Goal: Transaction & Acquisition: Purchase product/service

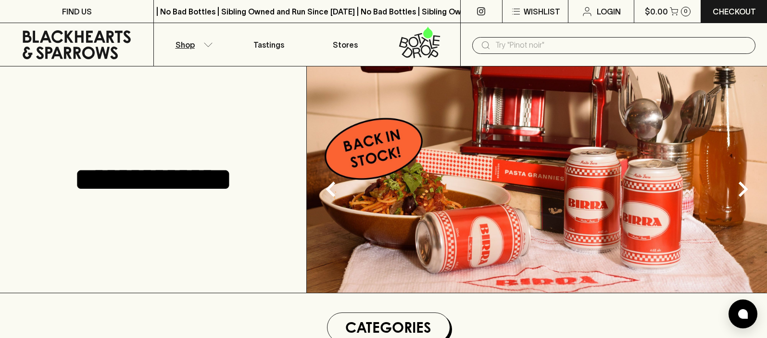
click at [205, 45] on icon "button" at bounding box center [208, 44] width 10 height 5
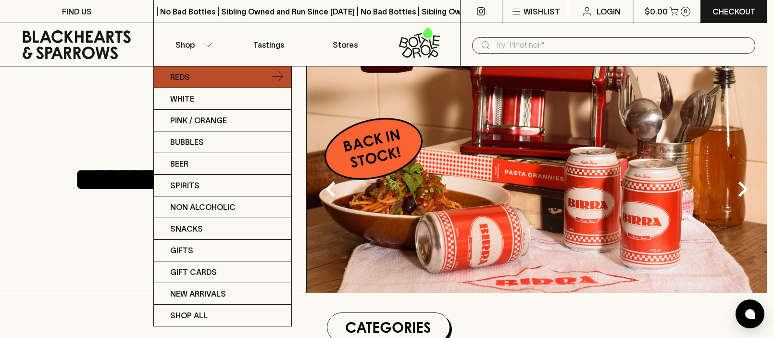
click at [274, 83] on link "Reds" at bounding box center [223, 77] width 138 height 22
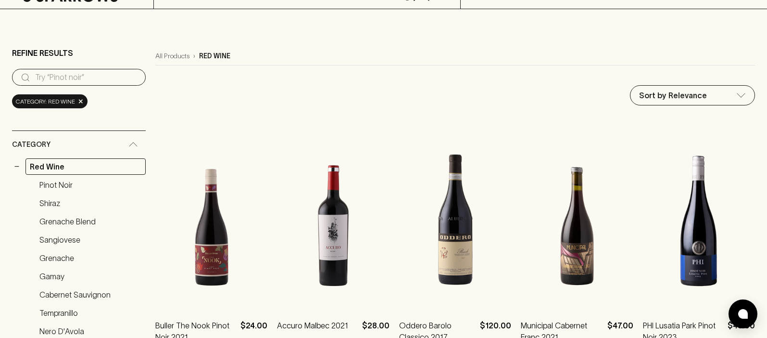
scroll to position [58, 0]
click at [71, 75] on input "search" at bounding box center [86, 76] width 103 height 15
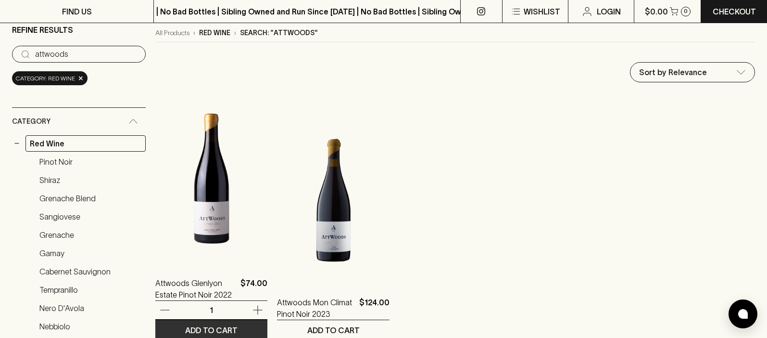
scroll to position [58, 0]
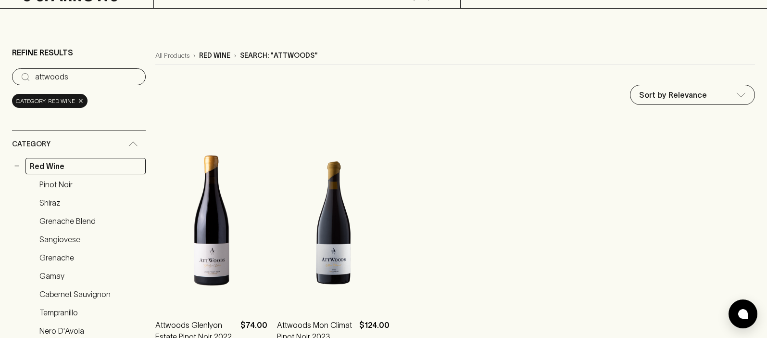
type input "attwoods"
click at [79, 101] on span "×" at bounding box center [81, 101] width 6 height 10
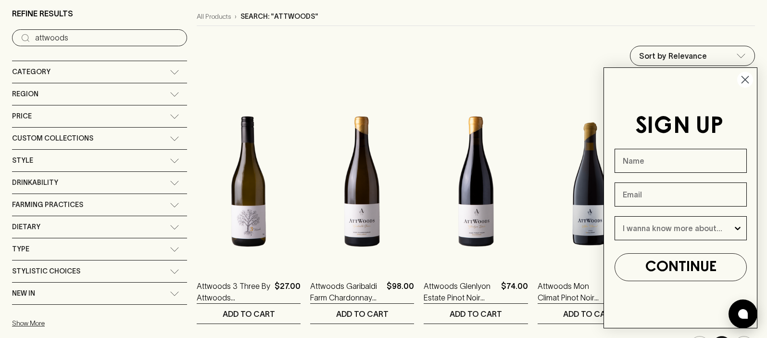
scroll to position [115, 0]
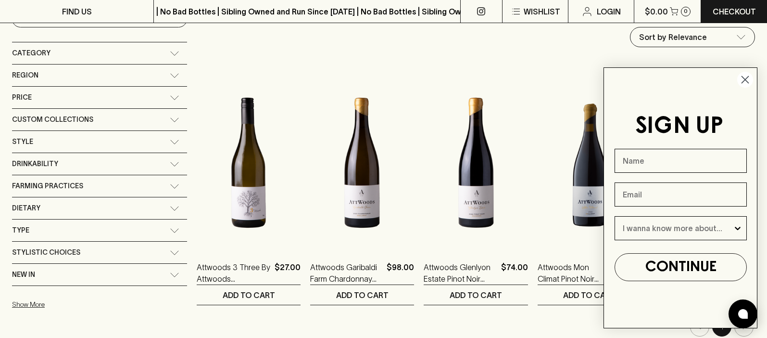
click at [743, 79] on circle "Close dialog" at bounding box center [745, 80] width 16 height 16
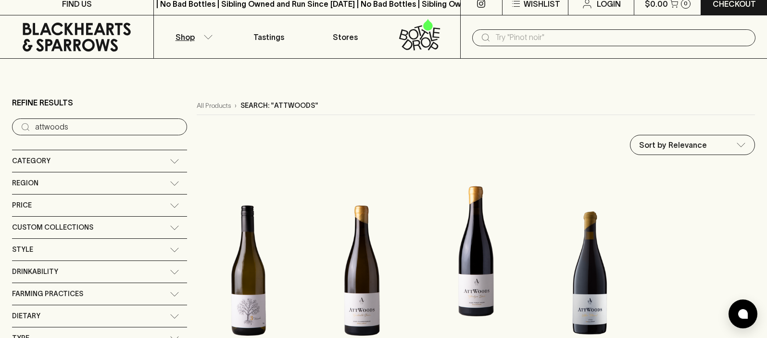
scroll to position [0, 0]
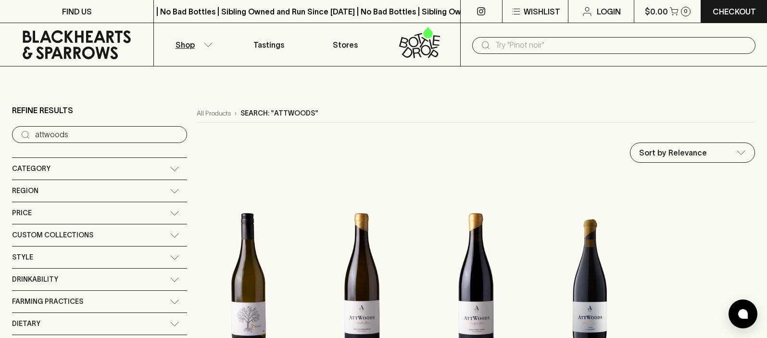
click at [63, 135] on input "attwoods" at bounding box center [107, 134] width 144 height 15
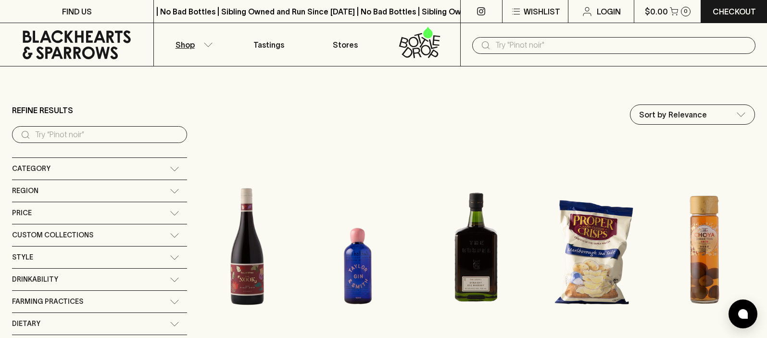
click at [170, 167] on icon at bounding box center [175, 168] width 10 height 5
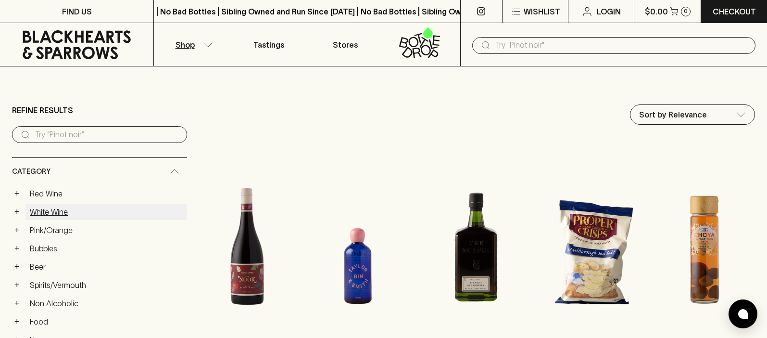
click at [50, 210] on link "White Wine" at bounding box center [106, 211] width 162 height 16
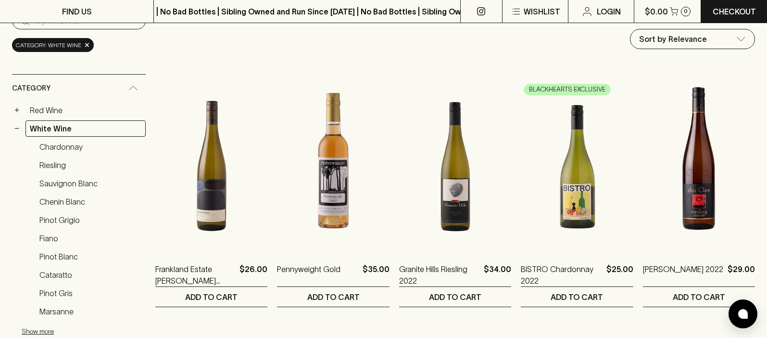
scroll to position [115, 0]
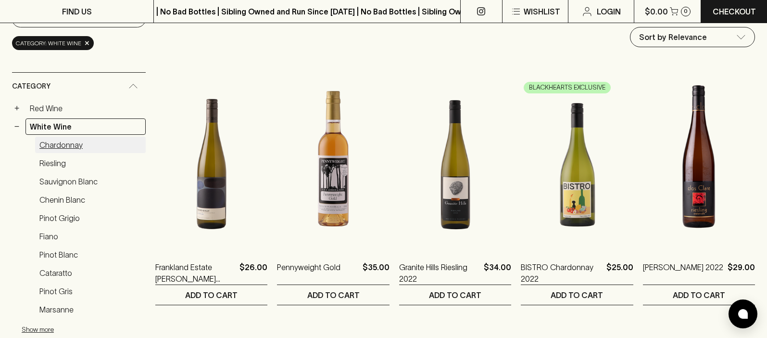
click at [64, 145] on link "Chardonnay" at bounding box center [90, 145] width 111 height 16
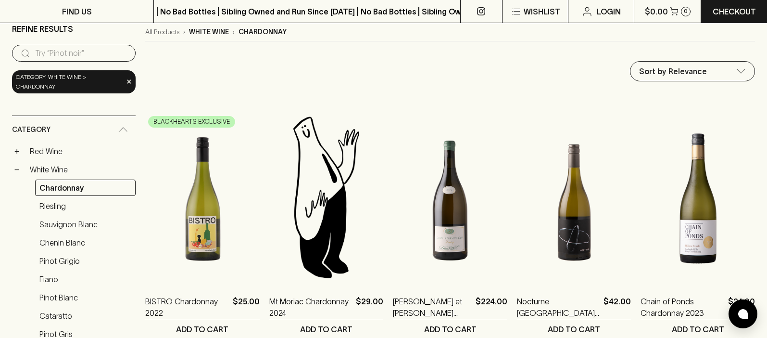
scroll to position [58, 0]
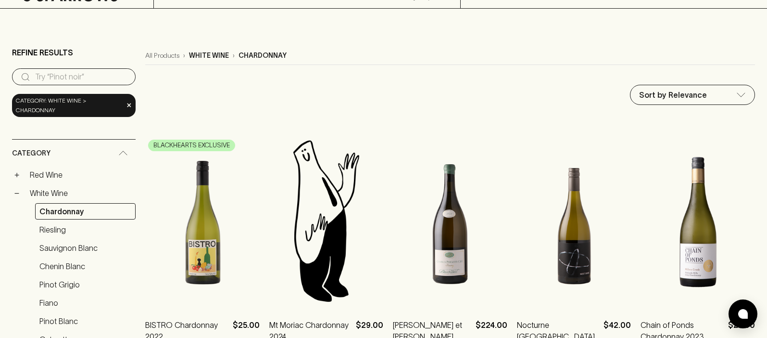
click at [99, 75] on input "search" at bounding box center [81, 76] width 93 height 15
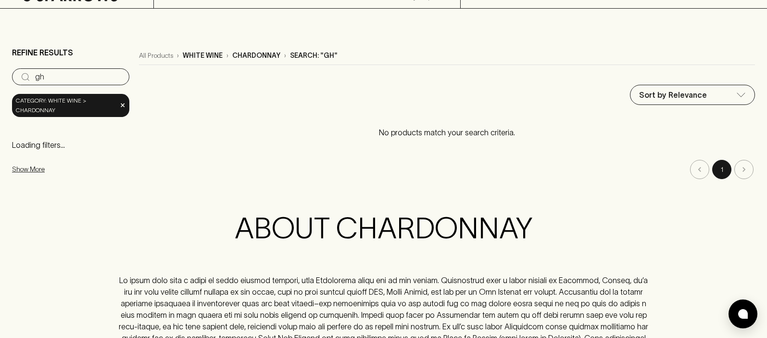
type input "g"
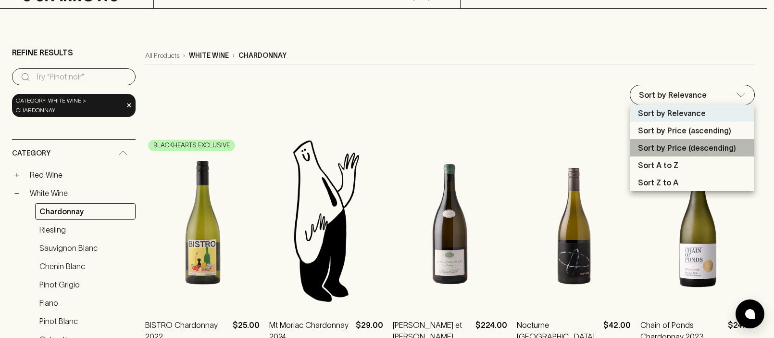
click at [704, 147] on p "Sort by Price (descending)" at bounding box center [687, 148] width 98 height 12
type input "price:desc"
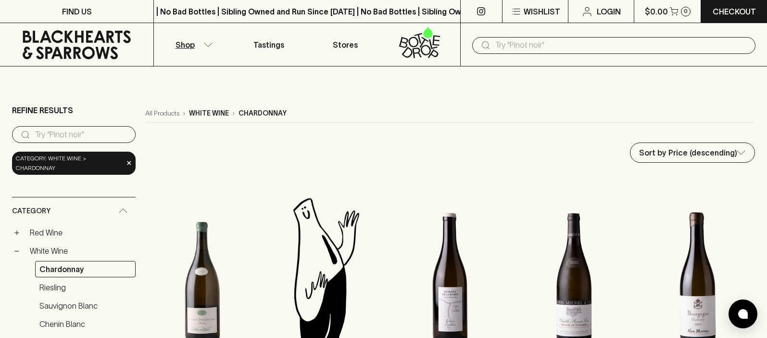
drag, startPoint x: 49, startPoint y: 235, endPoint x: 91, endPoint y: 214, distance: 47.5
click at [49, 235] on link "Red Wine" at bounding box center [80, 232] width 110 height 16
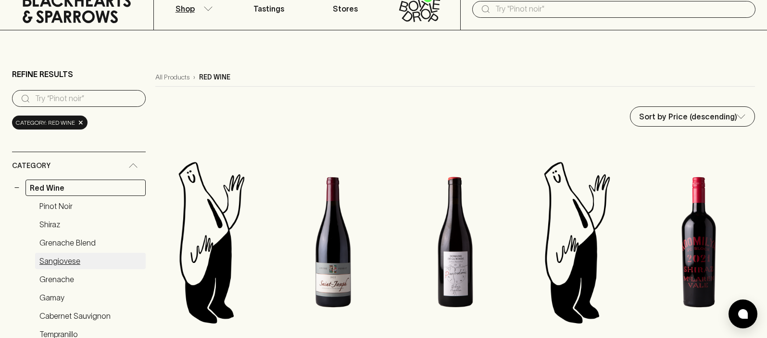
scroll to position [115, 0]
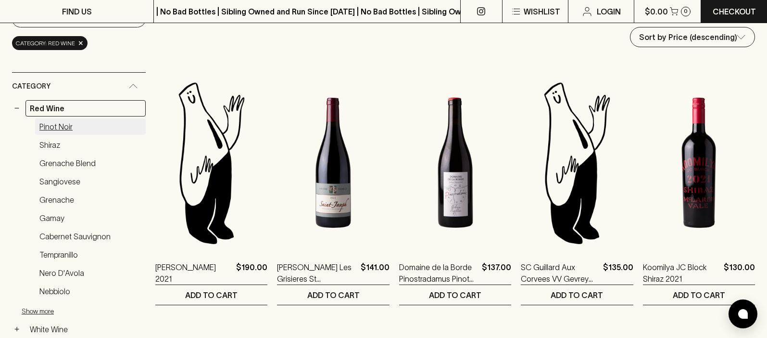
click at [55, 127] on link "Pinot Noir" at bounding box center [90, 126] width 111 height 16
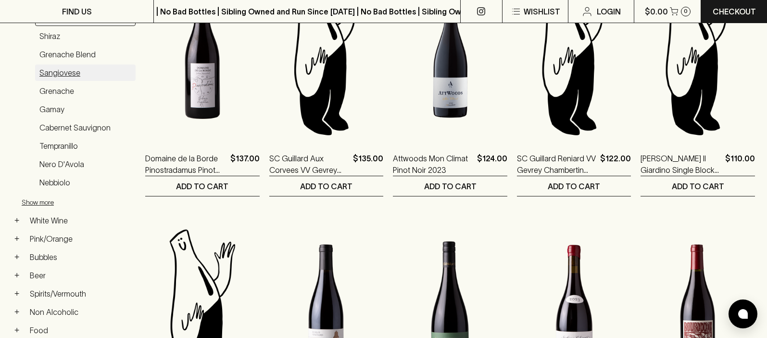
scroll to position [231, 0]
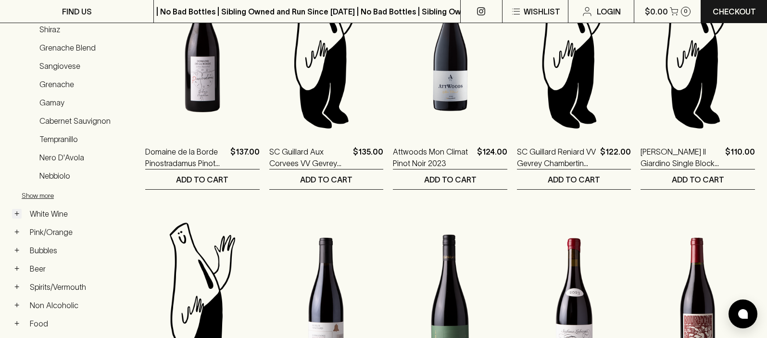
click at [18, 214] on button "+" at bounding box center [17, 214] width 10 height 10
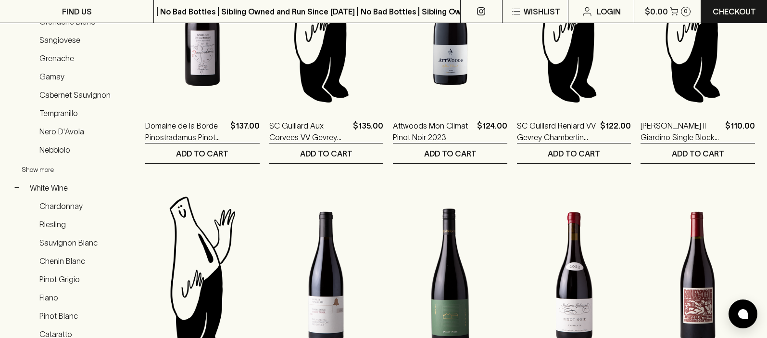
scroll to position [346, 0]
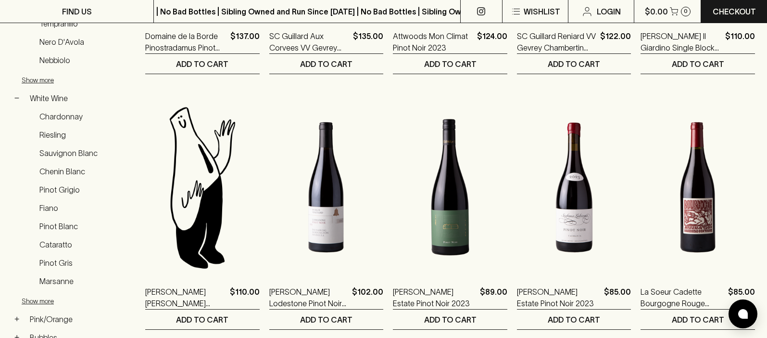
click at [70, 126] on link "Riesling" at bounding box center [85, 134] width 101 height 16
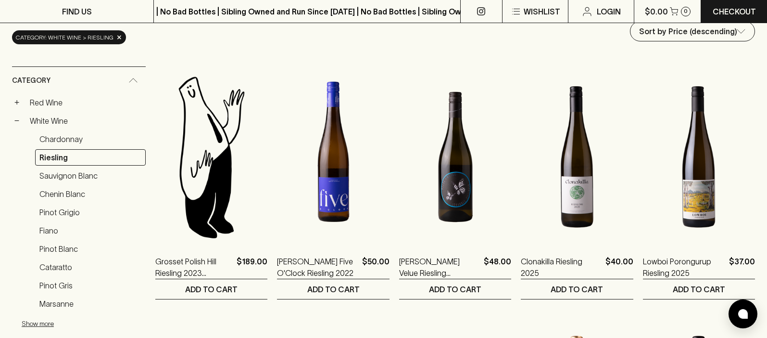
scroll to position [115, 0]
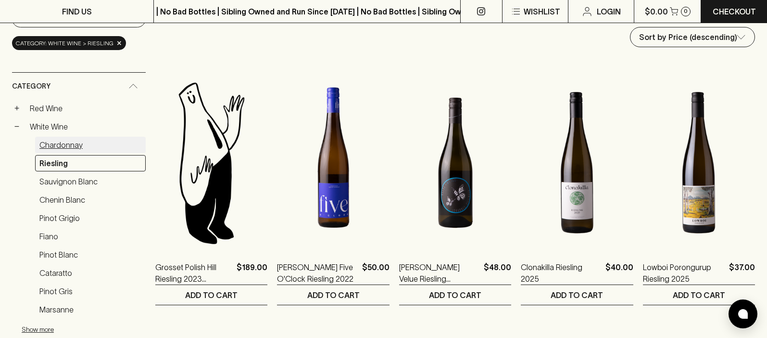
click at [60, 143] on link "Chardonnay" at bounding box center [90, 145] width 111 height 16
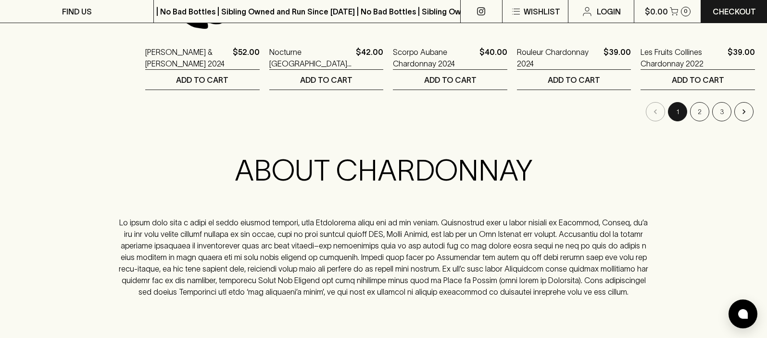
scroll to position [981, 0]
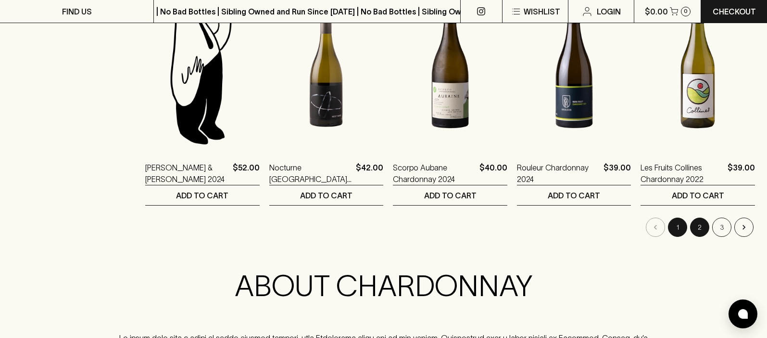
click at [702, 227] on button "2" at bounding box center [699, 226] width 19 height 19
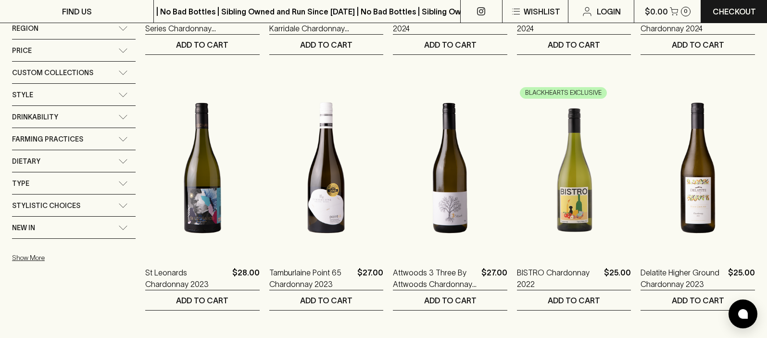
scroll to position [635, 0]
